Goal: Check status: Check status

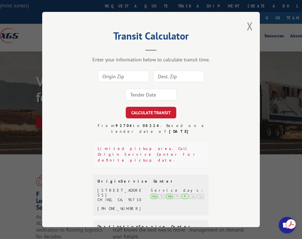
scroll to position [50, 0]
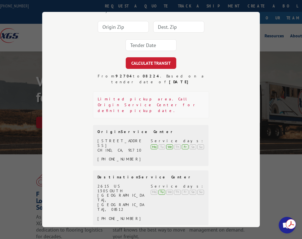
click at [298, 45] on div "Transit Calculator Enter your information below to calculate transit time. CALC…" at bounding box center [151, 119] width 302 height 239
click at [277, 58] on div "Transit Calculator Enter your information below to calculate transit time. CALC…" at bounding box center [151, 119] width 302 height 239
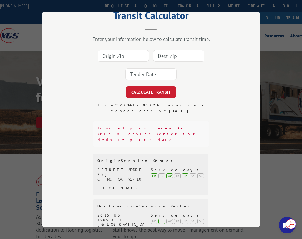
scroll to position [0, 0]
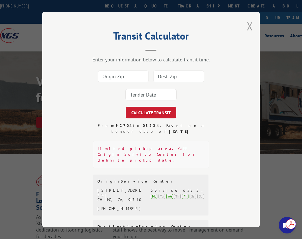
click at [247, 25] on button "Close modal" at bounding box center [249, 26] width 6 height 15
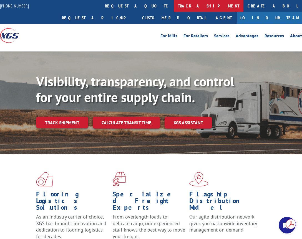
click at [173, 10] on link "track a shipment" at bounding box center [208, 6] width 70 height 12
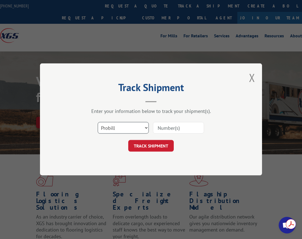
click at [124, 127] on select "Select category... Probill BOL PO" at bounding box center [123, 129] width 51 height 12
select select "bol"
click at [98, 123] on select "Select category... Probill BOL PO" at bounding box center [123, 129] width 51 height 12
click at [160, 130] on input at bounding box center [178, 129] width 51 height 12
type input "50866664"
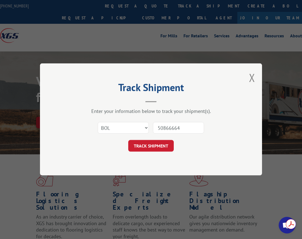
click button "TRACK SHIPMENT" at bounding box center [150, 147] width 45 height 12
